Goal: Task Accomplishment & Management: Manage account settings

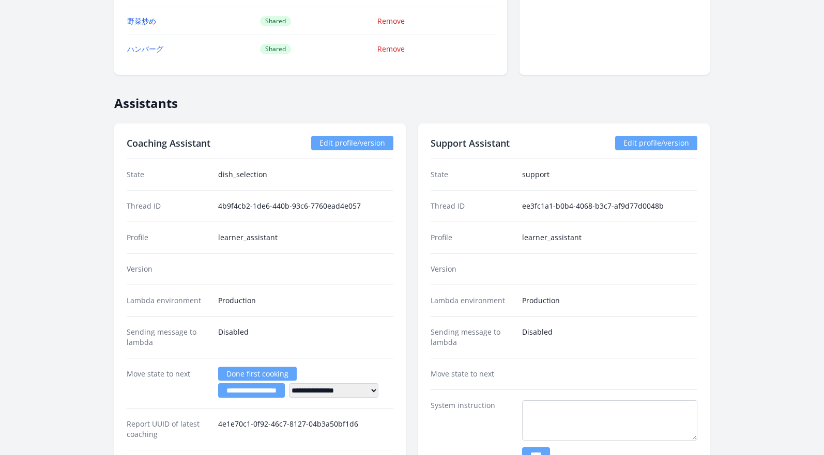
scroll to position [1640, 0]
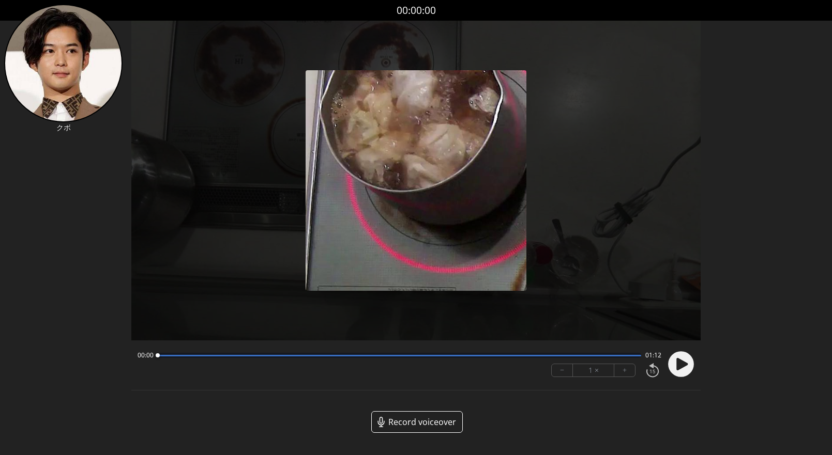
drag, startPoint x: 680, startPoint y: 367, endPoint x: 643, endPoint y: 364, distance: 36.8
click at [680, 367] on icon at bounding box center [681, 364] width 11 height 12
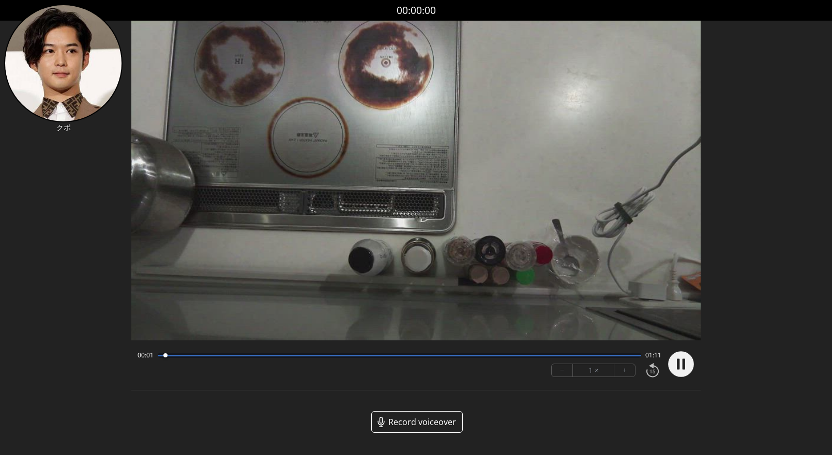
click at [625, 367] on button "+" at bounding box center [624, 370] width 21 height 12
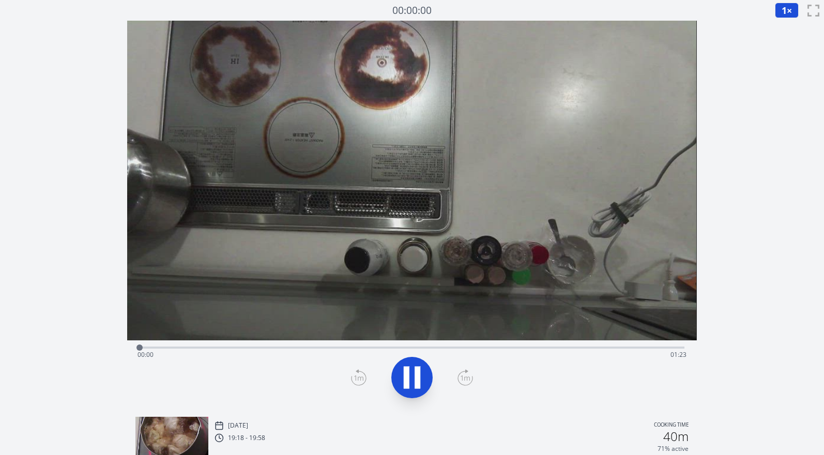
click at [603, 349] on div "Time elapsed: 00:00 Time remaining: 01:23" at bounding box center [411, 355] width 548 height 17
click at [466, 348] on div "Time elapsed: 01:14 Time remaining: 00:08" at bounding box center [411, 355] width 548 height 17
click at [387, 349] on div "Time elapsed: 00:51 Time remaining: 00:31" at bounding box center [411, 355] width 548 height 17
click at [242, 350] on div "Time elapsed: 00:38 Time remaining: 00:44" at bounding box center [411, 355] width 548 height 17
click at [196, 347] on div "Time elapsed: 00:34 Time remaining: 00:48" at bounding box center [411, 355] width 548 height 17
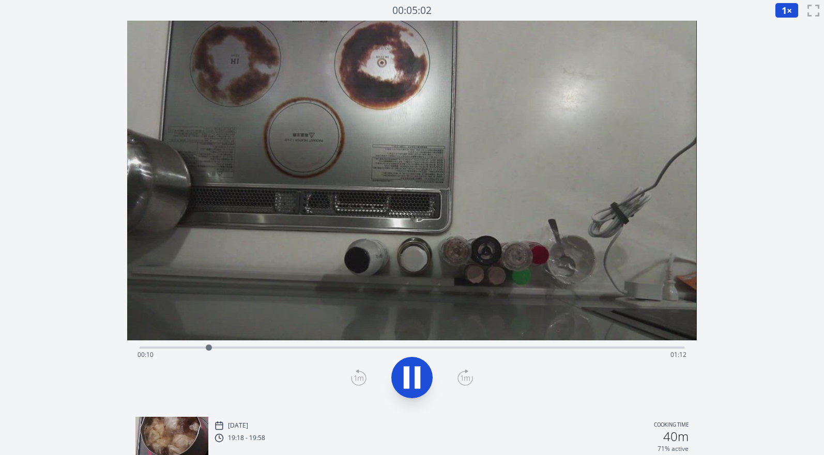
click at [172, 347] on div "Time elapsed: 00:10 Time remaining: 01:12" at bounding box center [411, 355] width 548 height 17
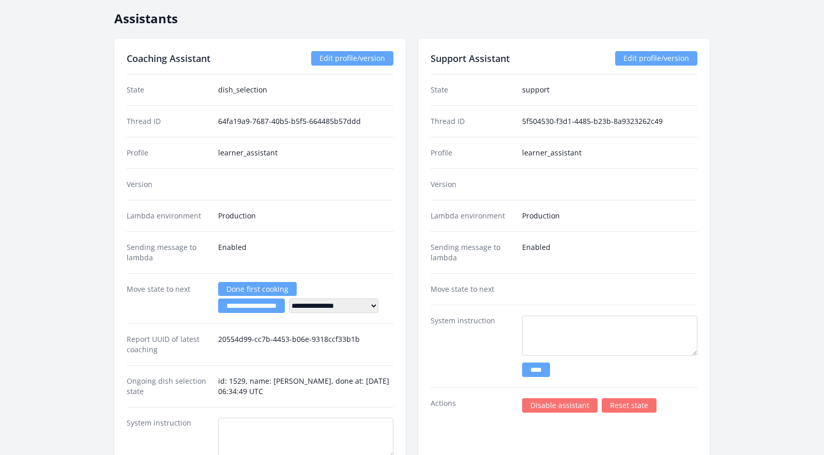
scroll to position [1365, 0]
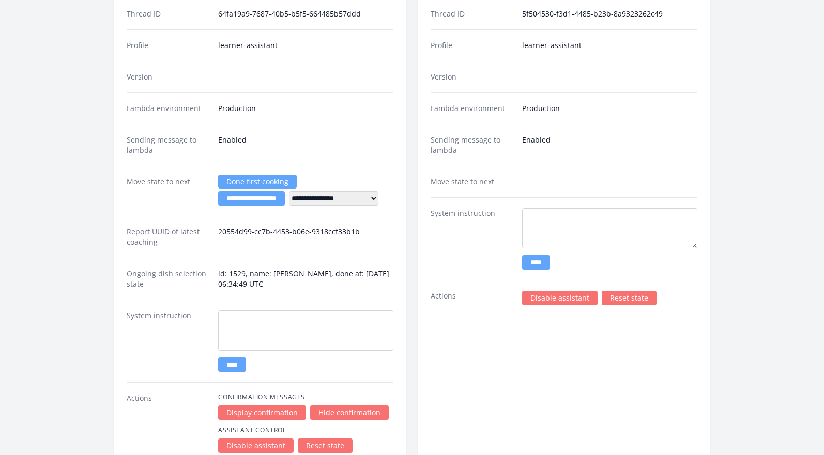
click at [551, 303] on link "Disable assistant" at bounding box center [559, 298] width 75 height 14
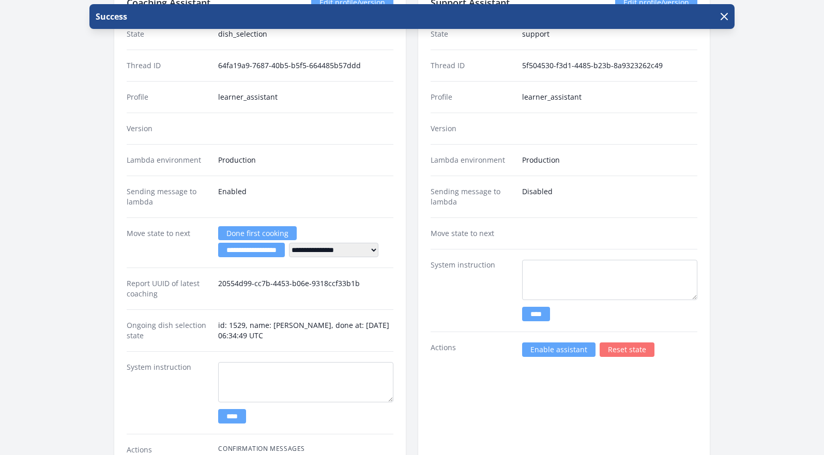
scroll to position [1416, 0]
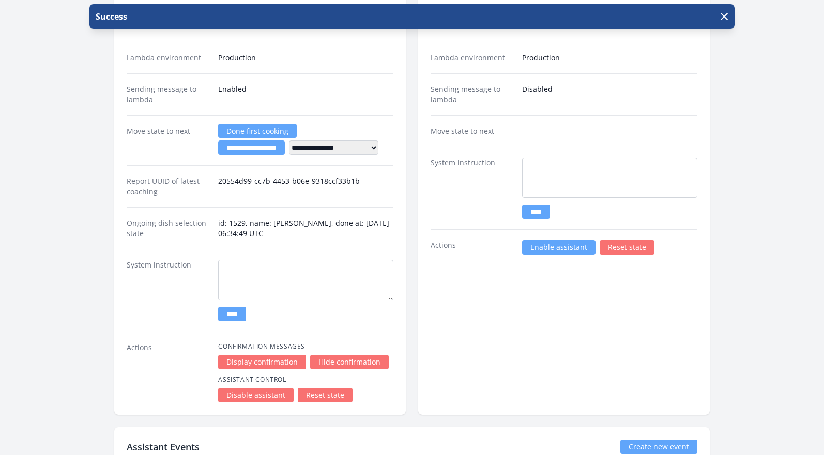
click at [559, 249] on link "Enable assistant" at bounding box center [558, 247] width 73 height 14
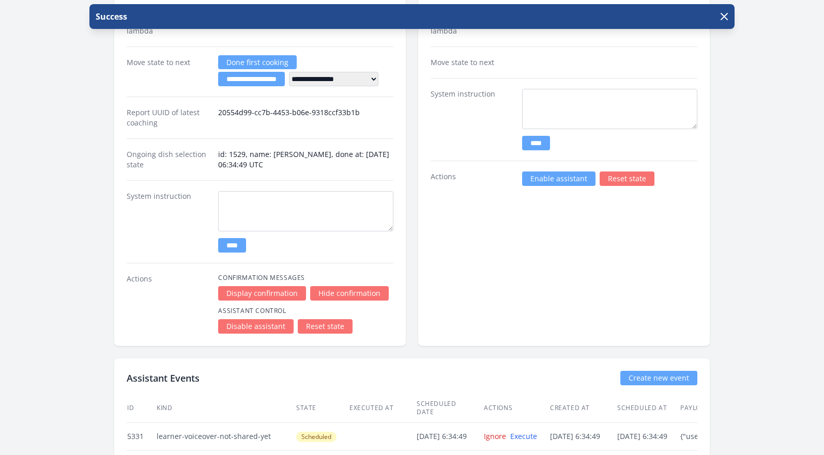
scroll to position [1623, 0]
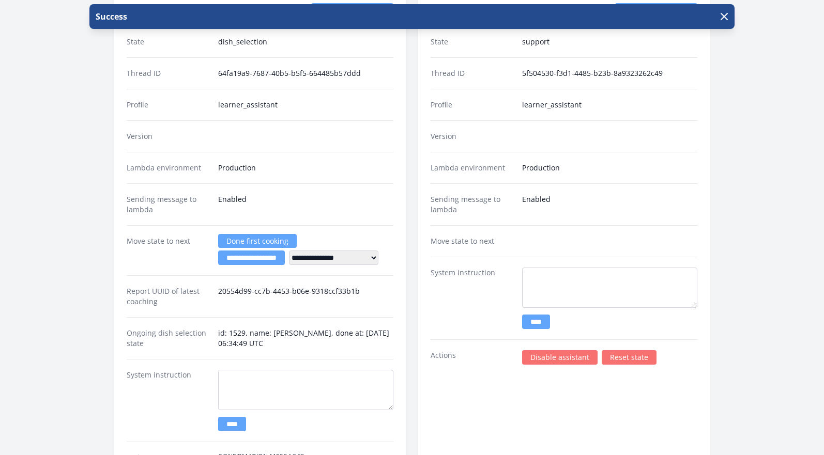
scroll to position [1530, 0]
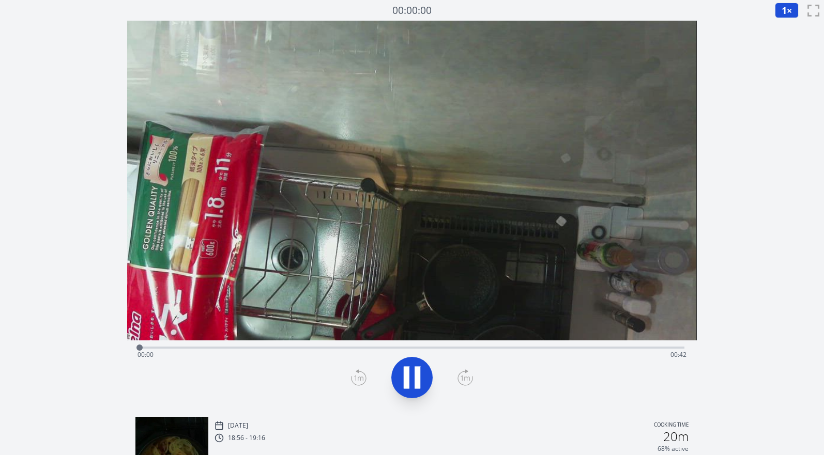
click at [574, 348] on div "Time elapsed: 00:00 Time remaining: 00:42" at bounding box center [411, 355] width 548 height 17
click at [549, 348] on div "Time elapsed: 00:38 Time remaining: 00:03" at bounding box center [411, 355] width 548 height 17
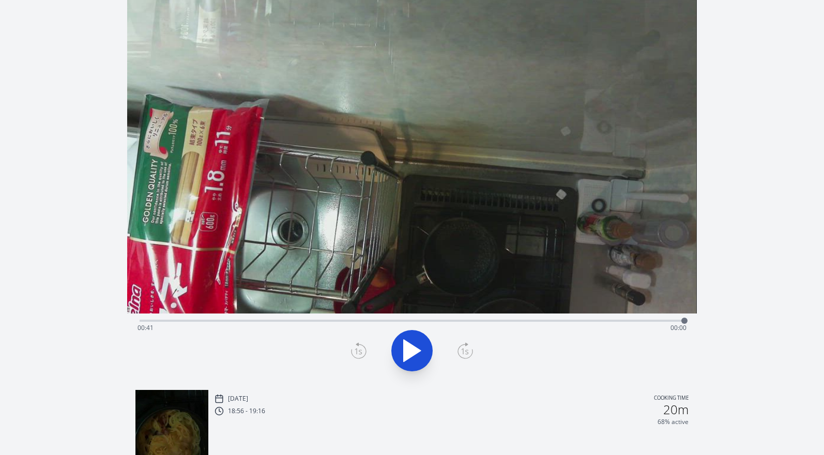
scroll to position [13, 0]
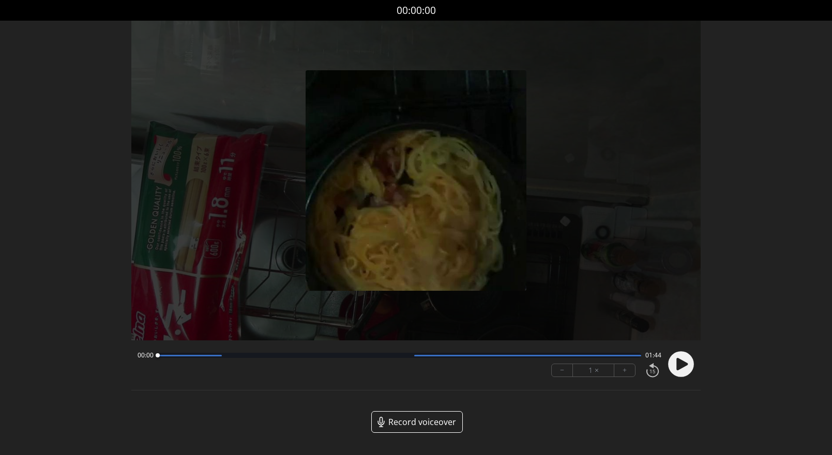
click at [679, 356] on circle at bounding box center [681, 365] width 26 height 26
click at [631, 370] on button "+" at bounding box center [624, 370] width 21 height 12
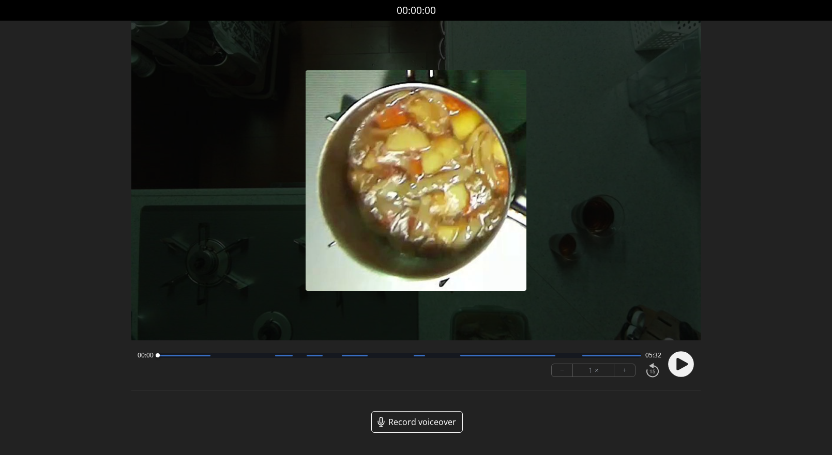
click at [674, 368] on circle at bounding box center [681, 365] width 26 height 26
click at [625, 370] on button "+" at bounding box center [624, 370] width 21 height 12
click at [594, 358] on div at bounding box center [399, 355] width 483 height 5
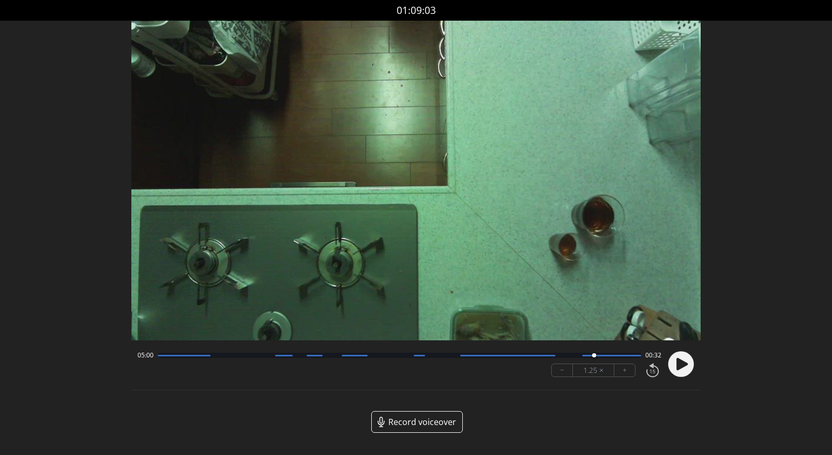
click at [579, 358] on div at bounding box center [399, 355] width 483 height 5
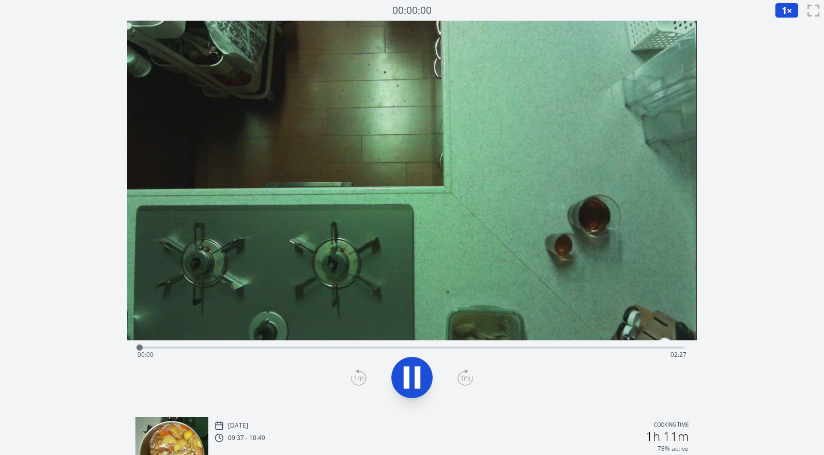
click at [628, 348] on div "Time elapsed: 00:00 Time remaining: 02:27" at bounding box center [411, 355] width 548 height 17
click at [622, 347] on div "Time elapsed: 02:16 Time remaining: 00:10" at bounding box center [411, 355] width 548 height 17
click at [585, 347] on div "Time elapsed: 02:09 Time remaining: 00:17" at bounding box center [411, 355] width 548 height 17
drag, startPoint x: 159, startPoint y: 349, endPoint x: 214, endPoint y: 347, distance: 55.3
click at [214, 347] on div at bounding box center [214, 348] width 6 height 6
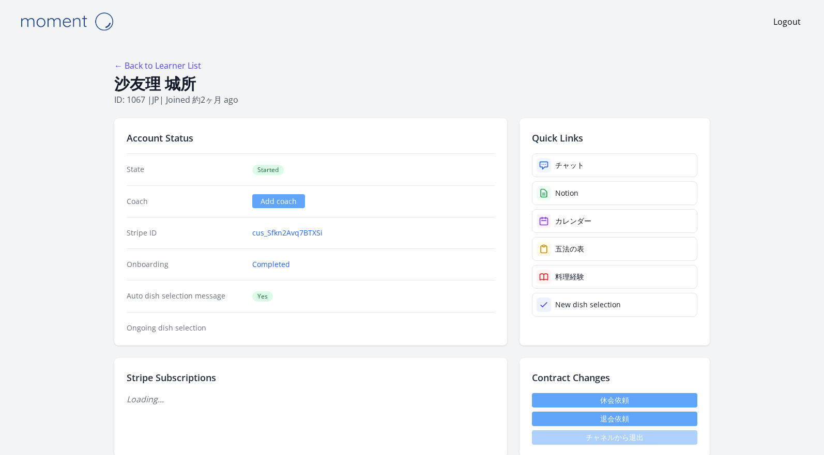
scroll to position [367, 0]
